Goal: Task Accomplishment & Management: Use online tool/utility

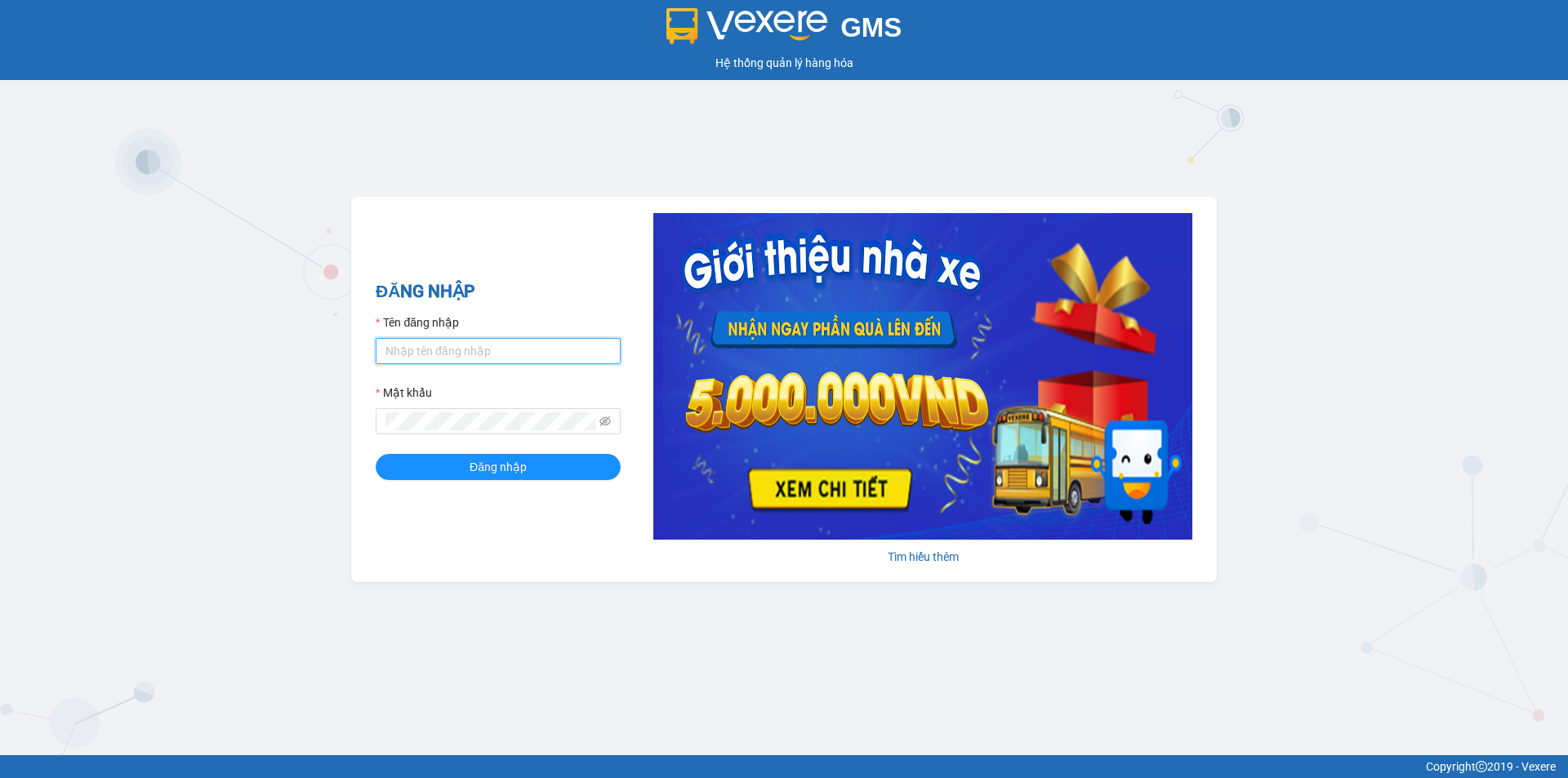
click at [513, 356] on input "Tên đăng nhập" at bounding box center [498, 351] width 245 height 26
type input "tientung.ducphatth"
click at [376, 454] on button "Đăng nhập" at bounding box center [498, 466] width 245 height 26
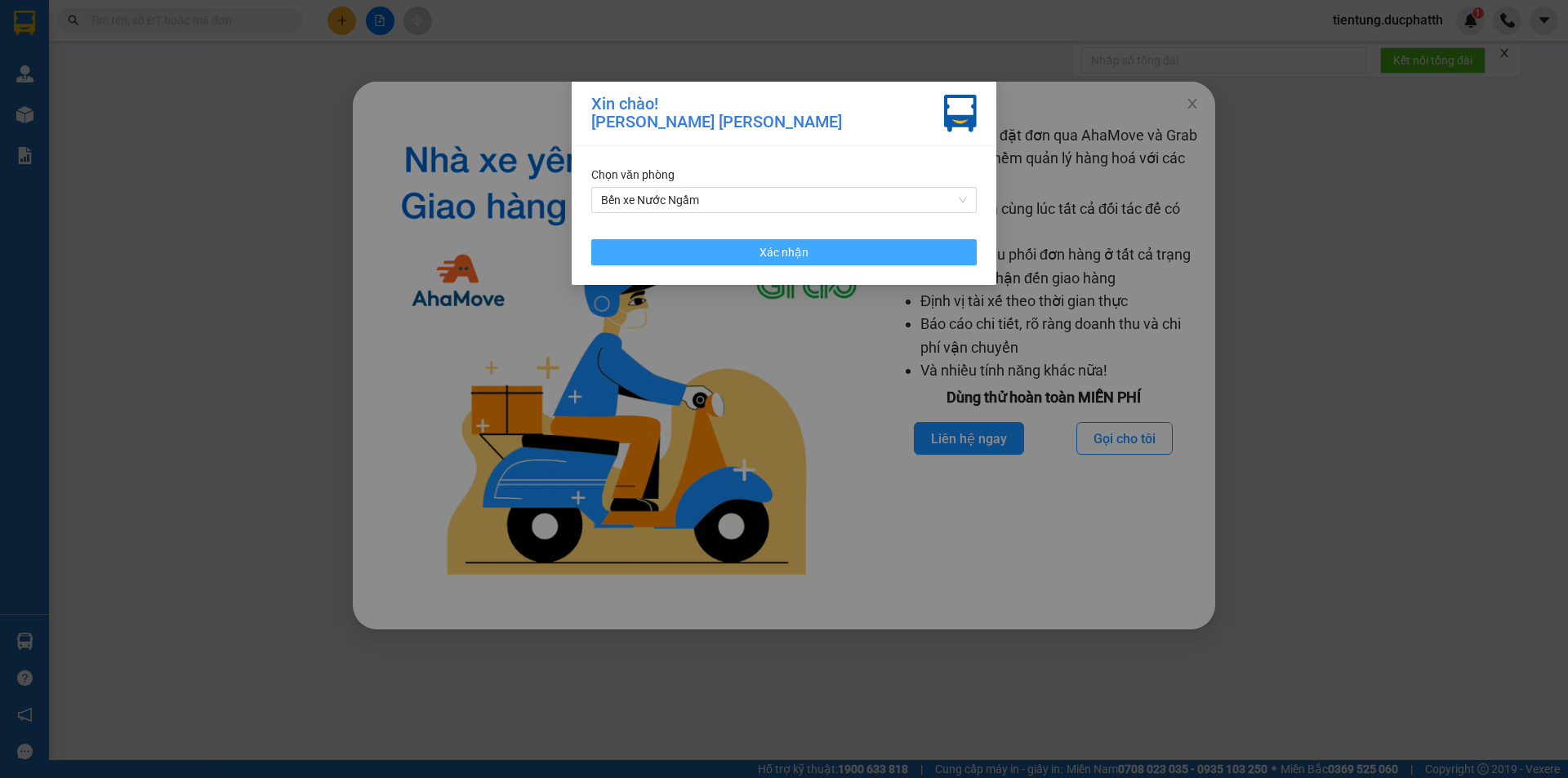
click at [807, 254] on span "Xác nhận" at bounding box center [784, 252] width 49 height 18
